Goal: Check status: Check status

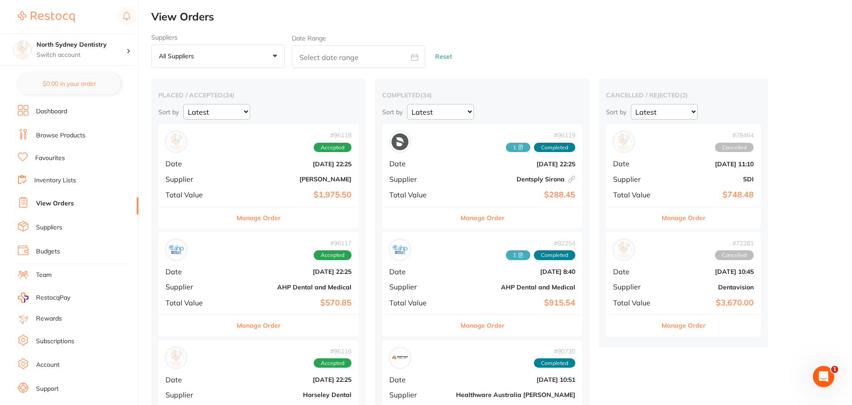
click at [188, 58] on p "All suppliers" at bounding box center [178, 56] width 39 height 8
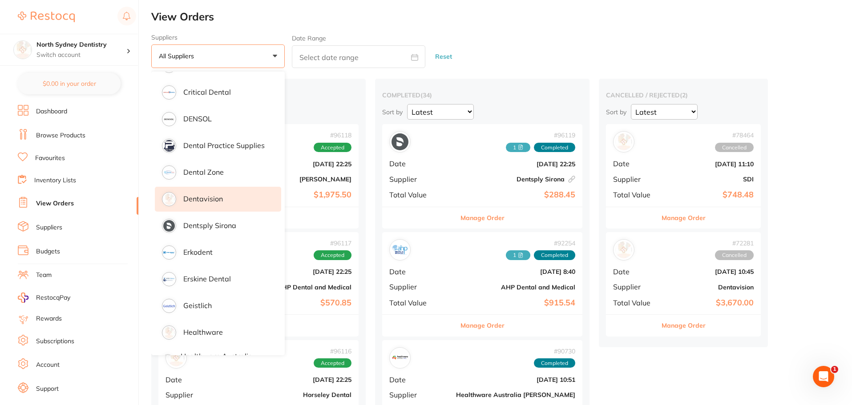
click at [222, 202] on li "Dentavision" at bounding box center [218, 199] width 126 height 25
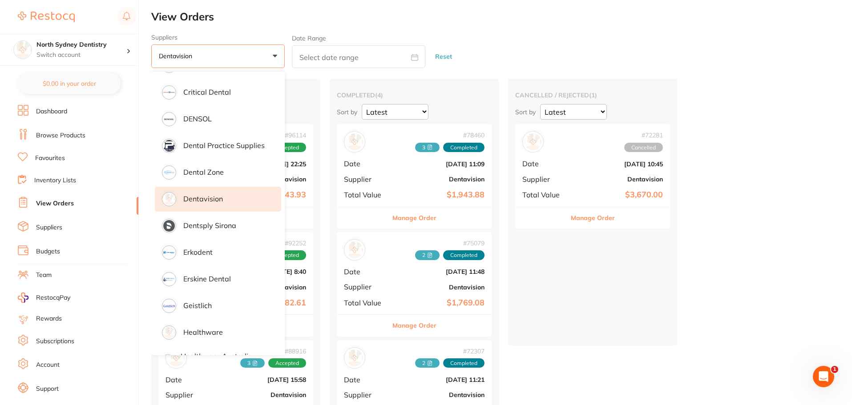
click at [307, 104] on div "Sort by Latest Notification" at bounding box center [235, 112] width 155 height 16
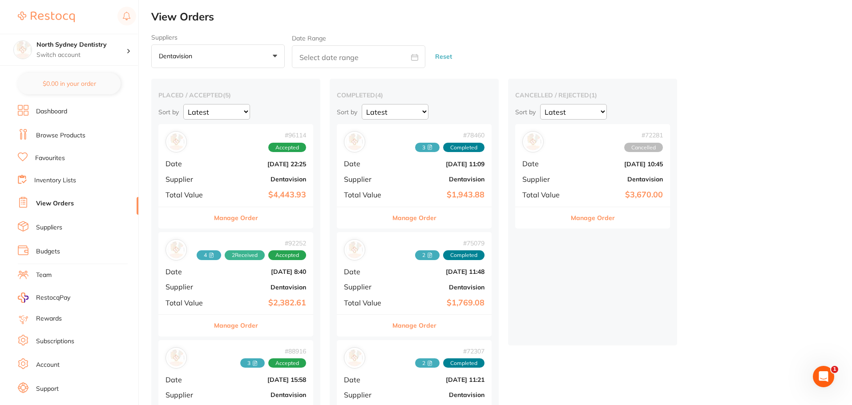
click at [283, 184] on div "# 96114 Accepted Date [DATE] 22:25 Supplier Dentavision Total Value $4,443.93" at bounding box center [235, 165] width 155 height 82
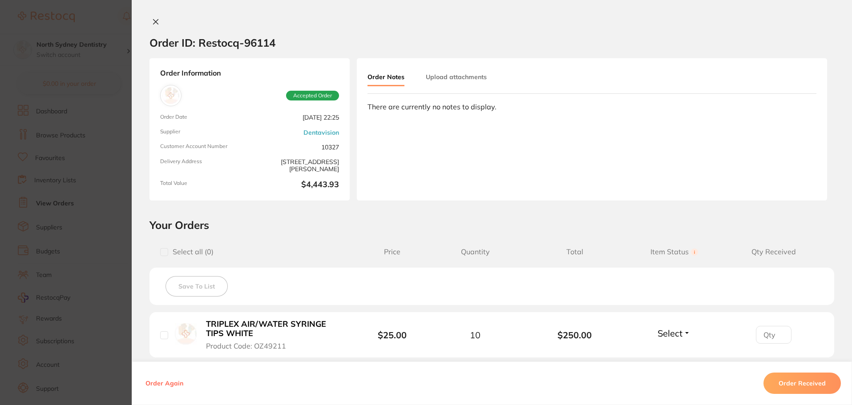
click at [154, 21] on icon at bounding box center [155, 22] width 5 height 5
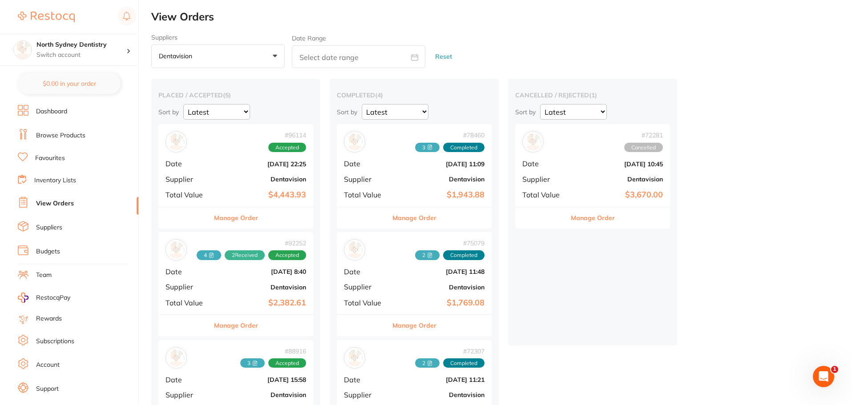
click at [253, 280] on div "# 92252 4 2 Received Accepted Date [DATE] 8:40 Supplier Dentavision Total Value…" at bounding box center [235, 273] width 155 height 82
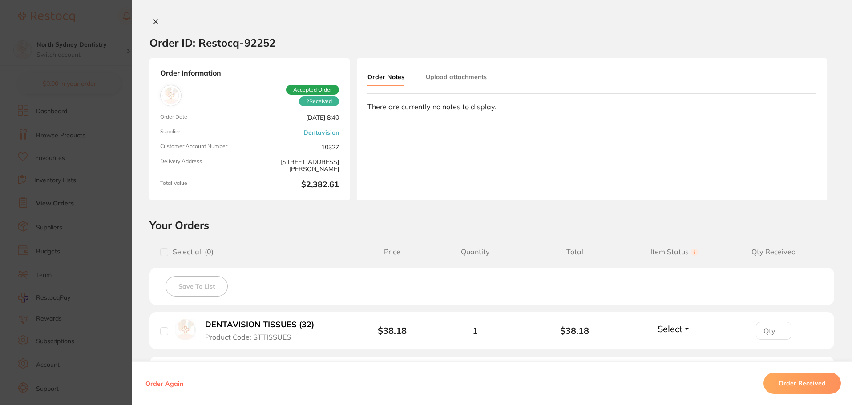
click at [152, 25] on icon at bounding box center [155, 21] width 7 height 7
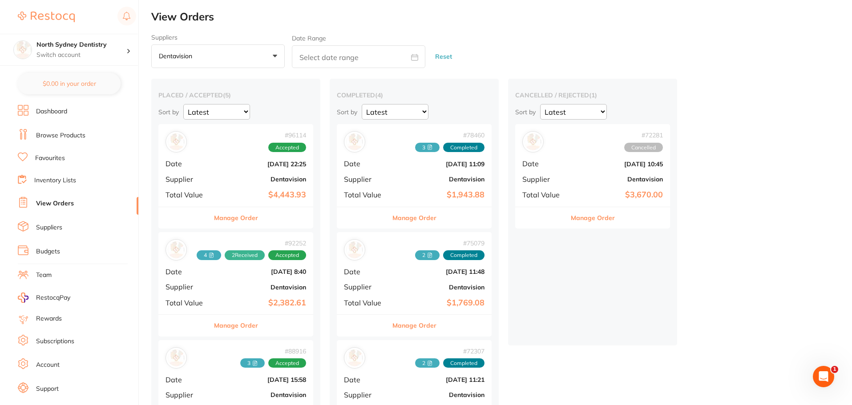
click at [226, 163] on b "[DATE] 22:25" at bounding box center [261, 164] width 89 height 7
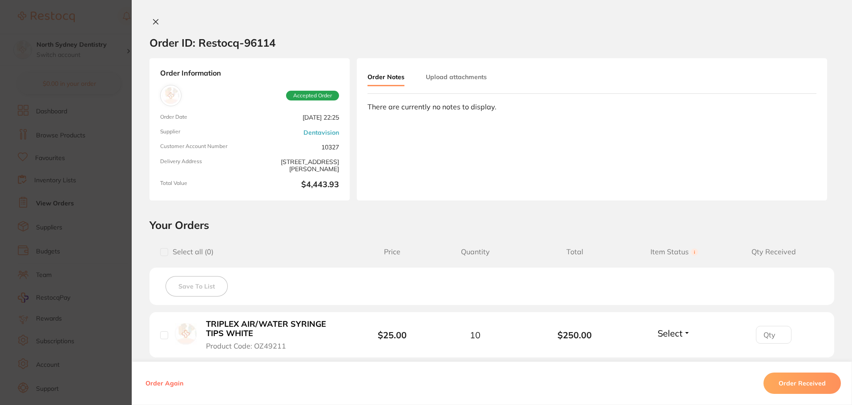
click at [454, 69] on button "Upload attachments" at bounding box center [456, 77] width 61 height 16
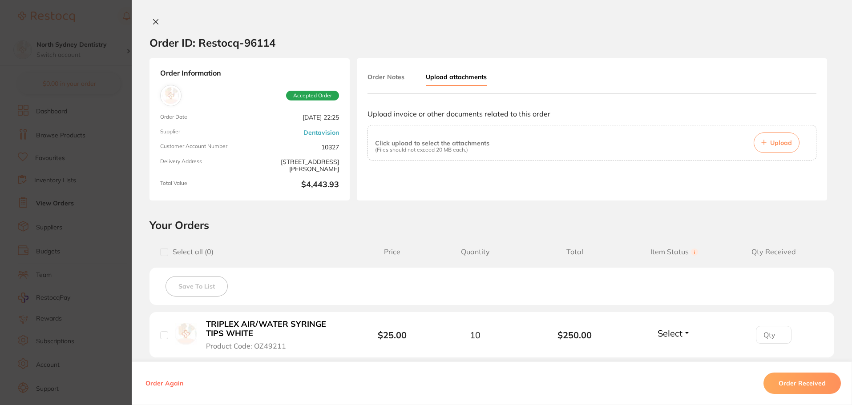
click at [775, 146] on span "Upload" at bounding box center [781, 143] width 22 height 8
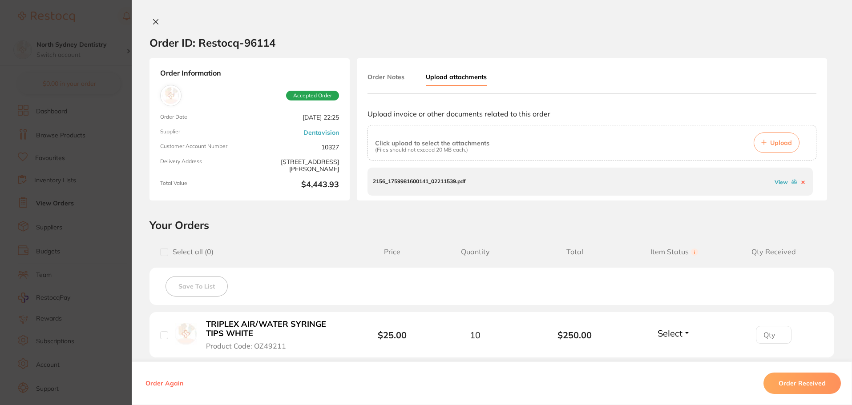
click at [155, 20] on icon at bounding box center [155, 21] width 7 height 7
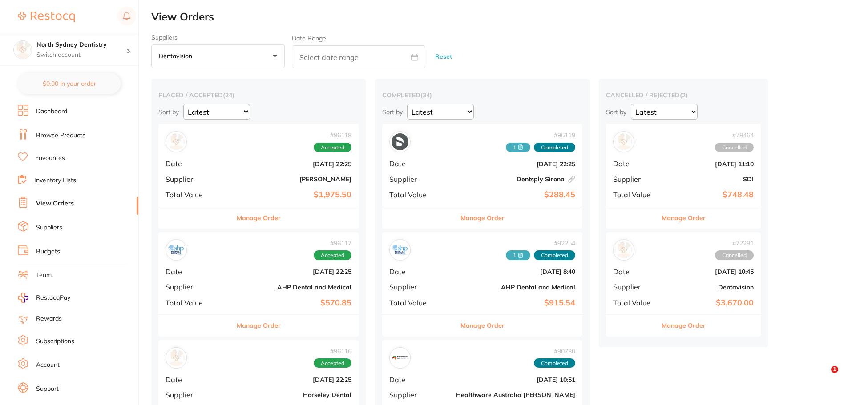
click at [242, 60] on button "Dentavision +0" at bounding box center [217, 56] width 133 height 24
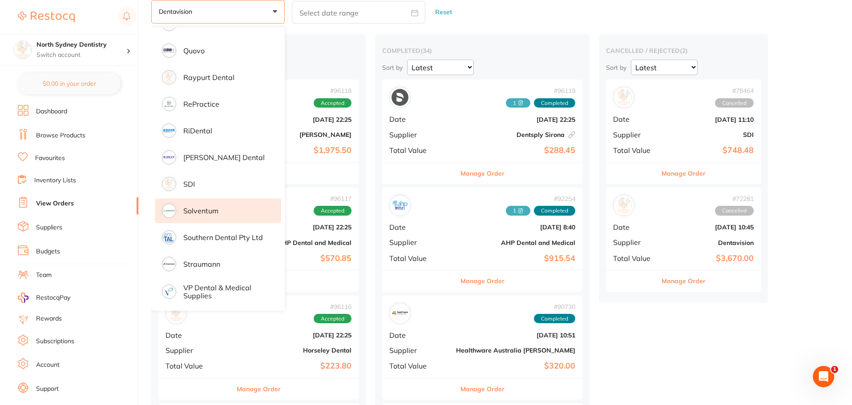
scroll to position [89, 0]
